Goal: Task Accomplishment & Management: Use online tool/utility

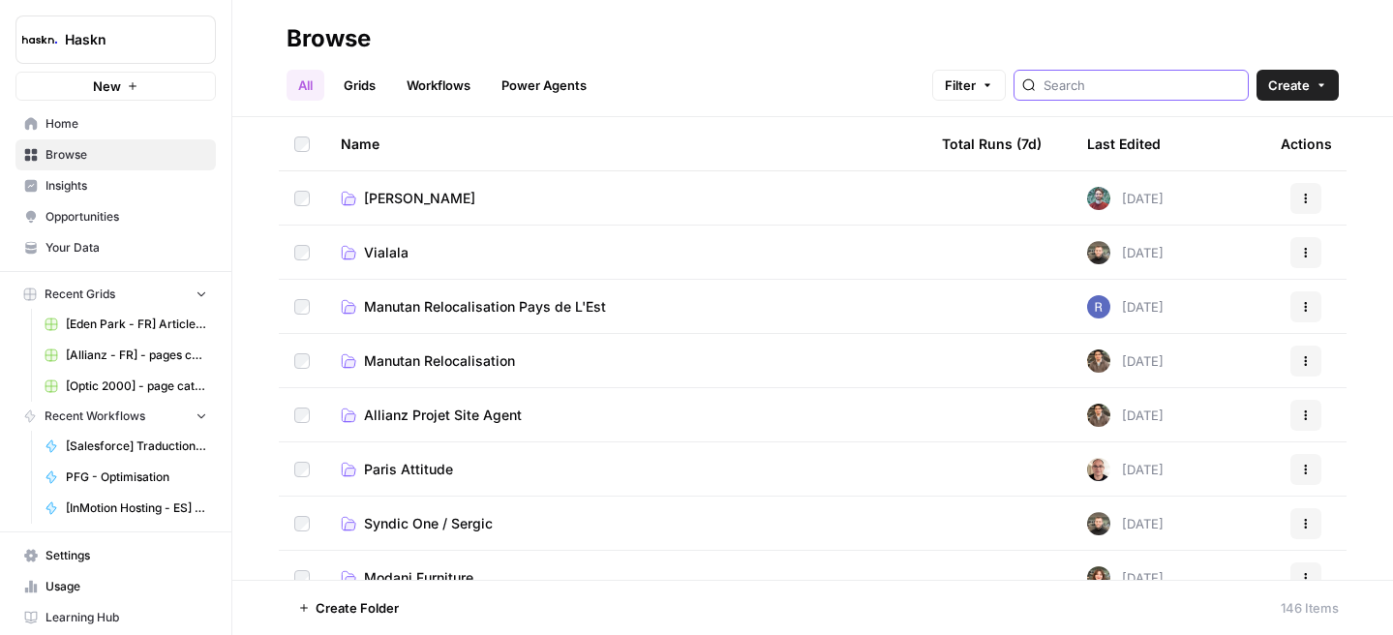
click at [1154, 82] on input "search" at bounding box center [1142, 85] width 197 height 19
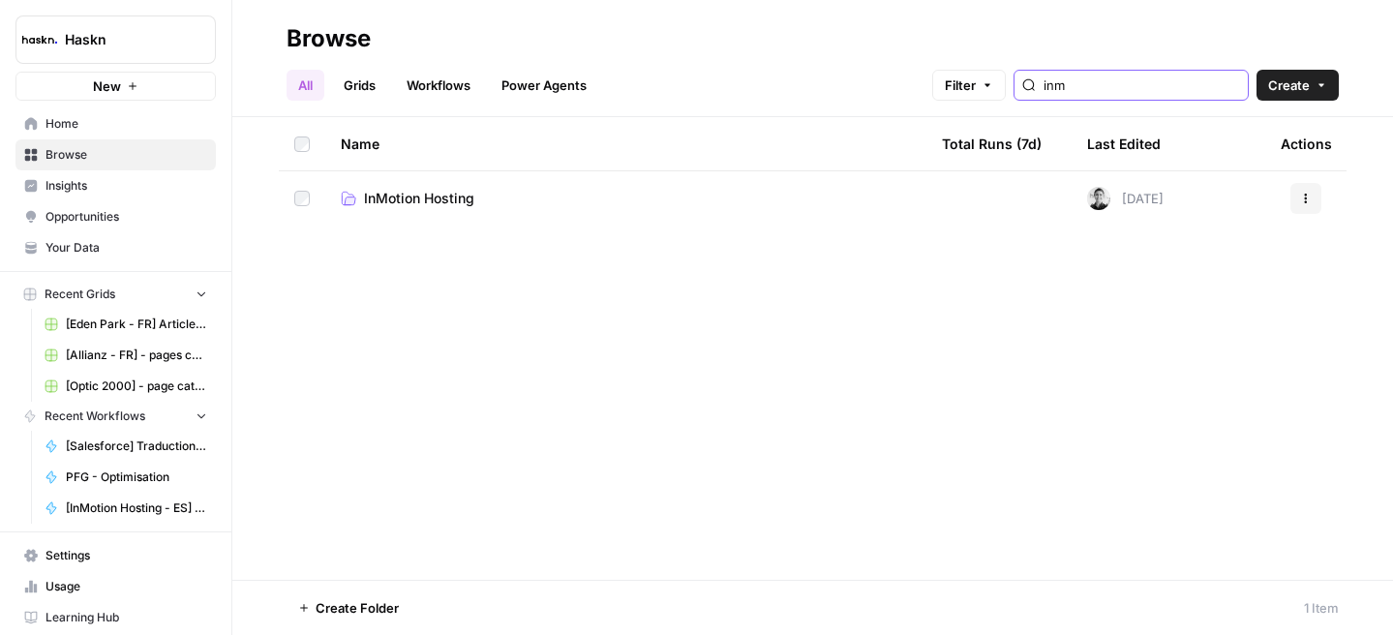
type input "inm"
click at [401, 201] on span "InMotion Hosting" at bounding box center [419, 198] width 110 height 19
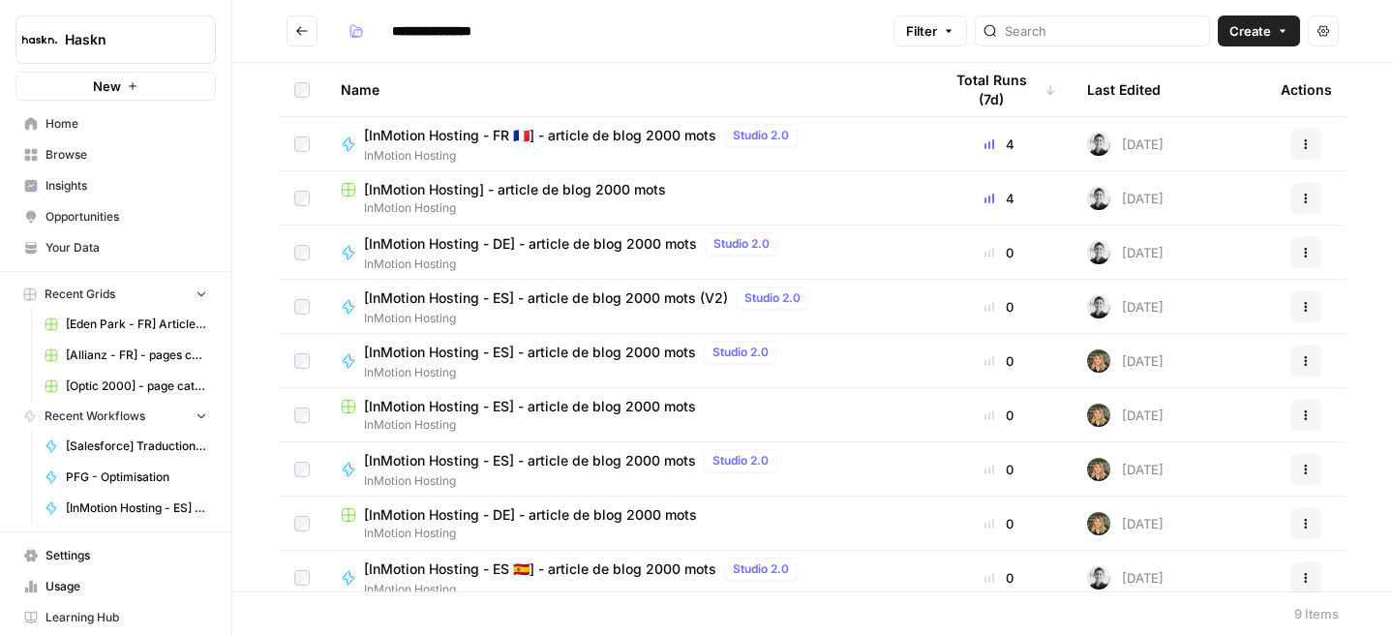
click at [546, 140] on span "[InMotion Hosting - FR 🇫🇷] - article de blog 2000 mots" at bounding box center [540, 135] width 352 height 19
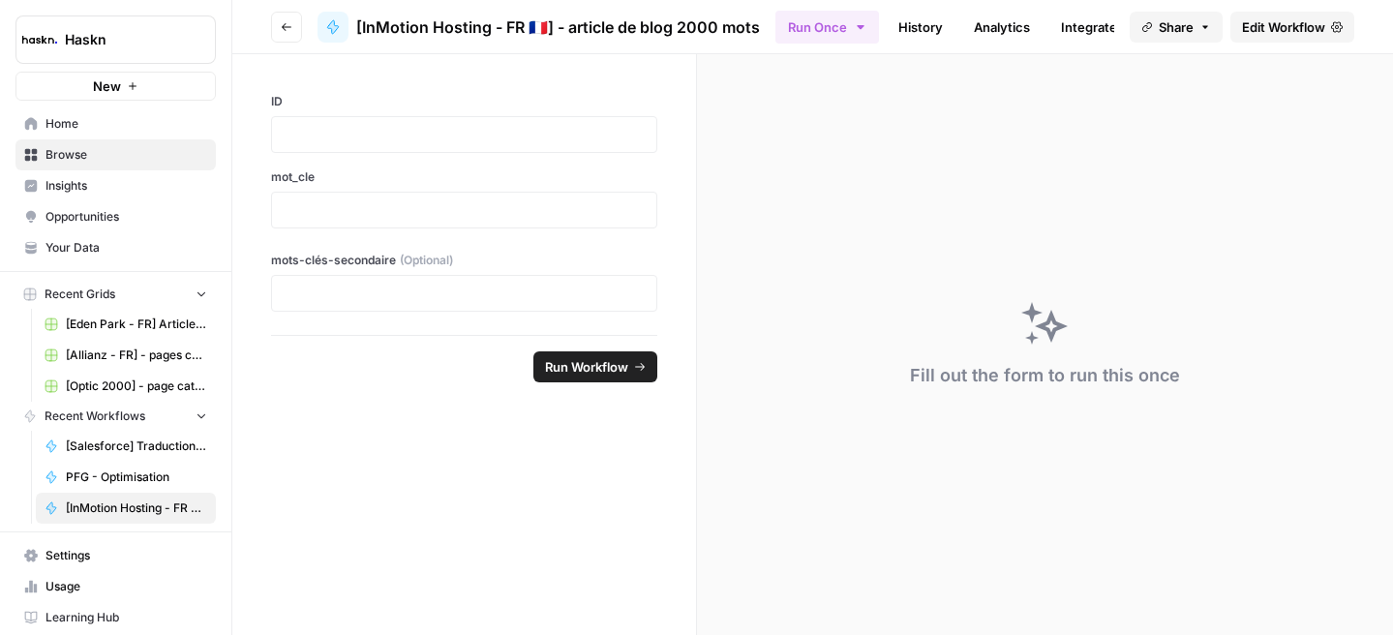
click at [281, 27] on icon "button" at bounding box center [287, 27] width 12 height 12
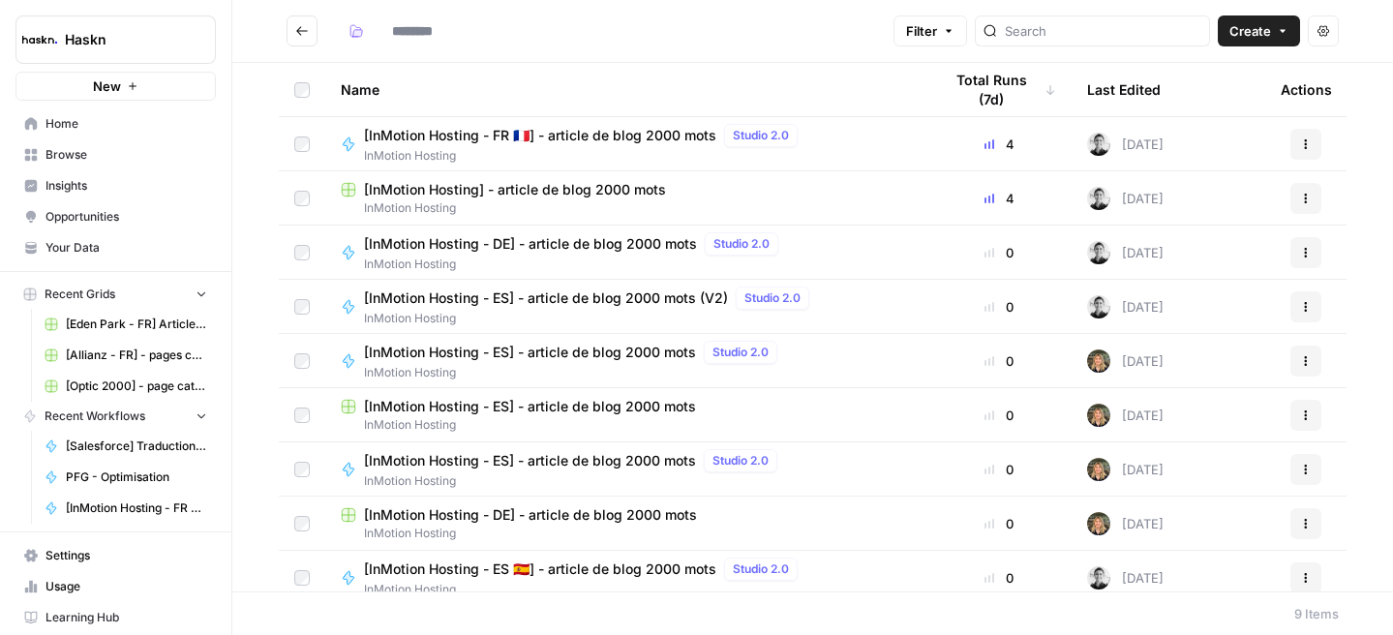
type input "**********"
click at [521, 199] on span "InMotion Hosting" at bounding box center [626, 207] width 570 height 17
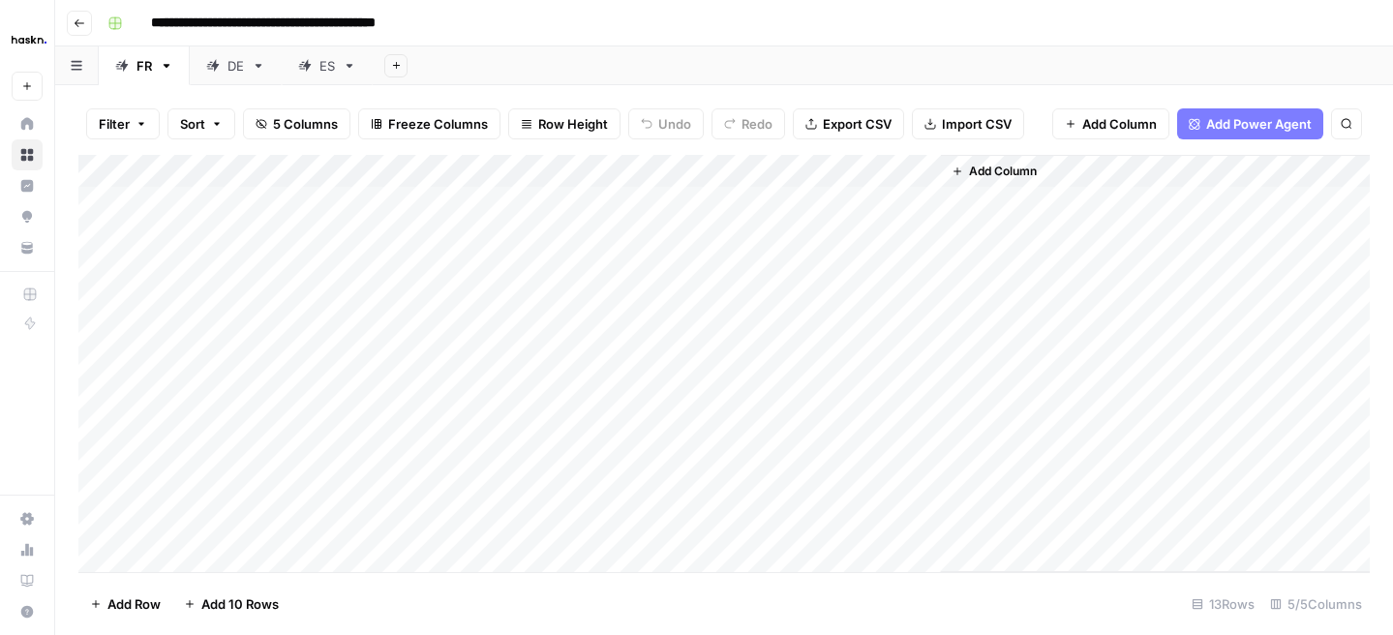
scroll to position [75, 0]
click at [920, 426] on div "Add Column" at bounding box center [724, 363] width 1292 height 417
